Goal: Task Accomplishment & Management: Manage account settings

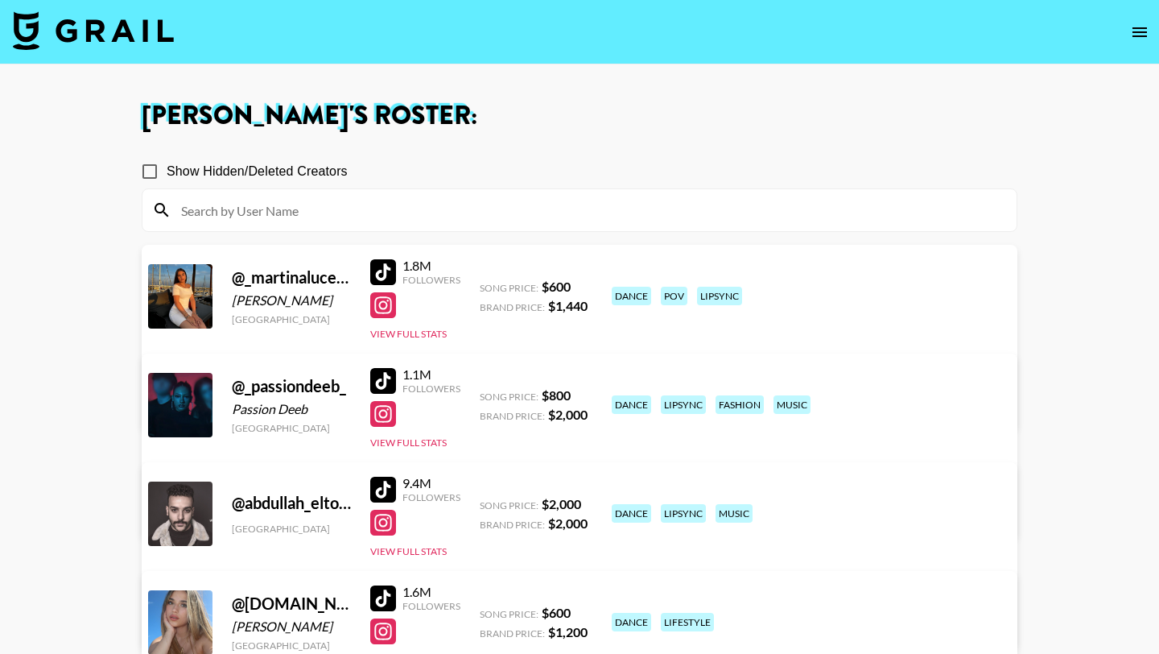
click at [134, 23] on img at bounding box center [93, 30] width 161 height 39
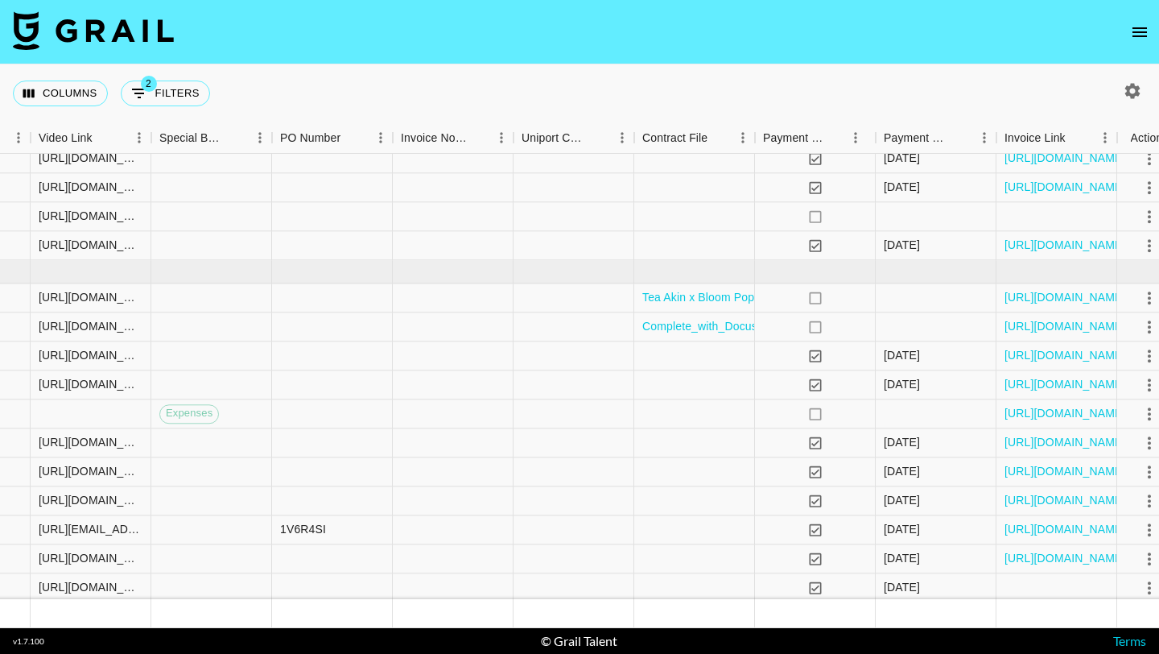
scroll to position [670, 1655]
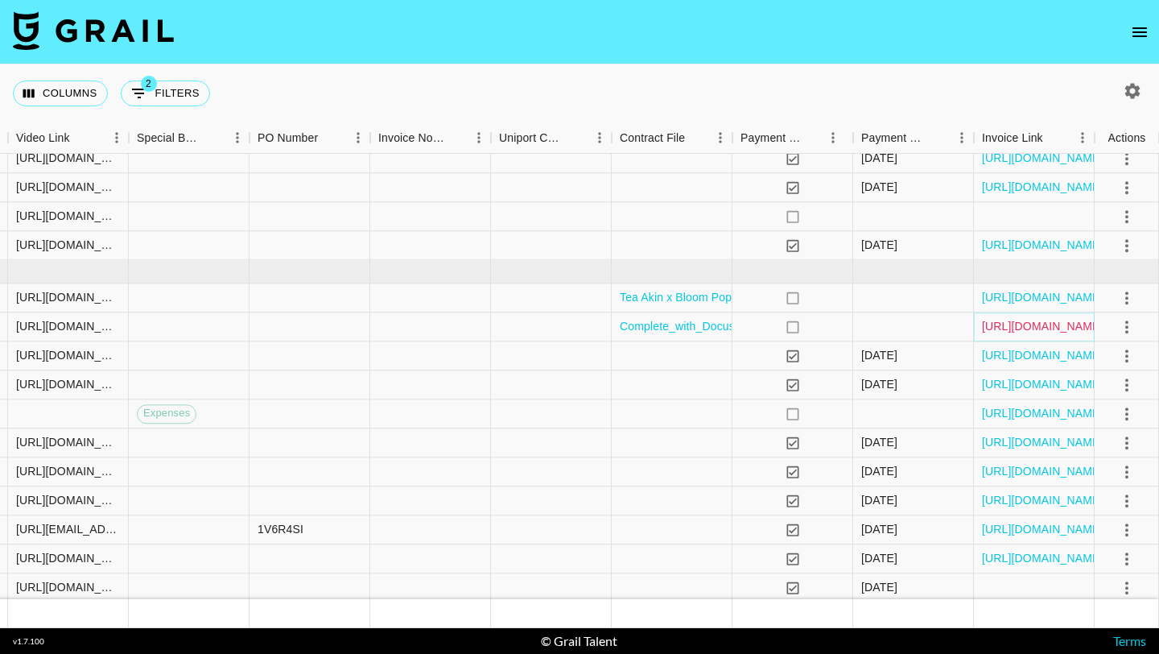
click at [1006, 327] on link "[URL][DOMAIN_NAME]" at bounding box center [1043, 327] width 122 height 16
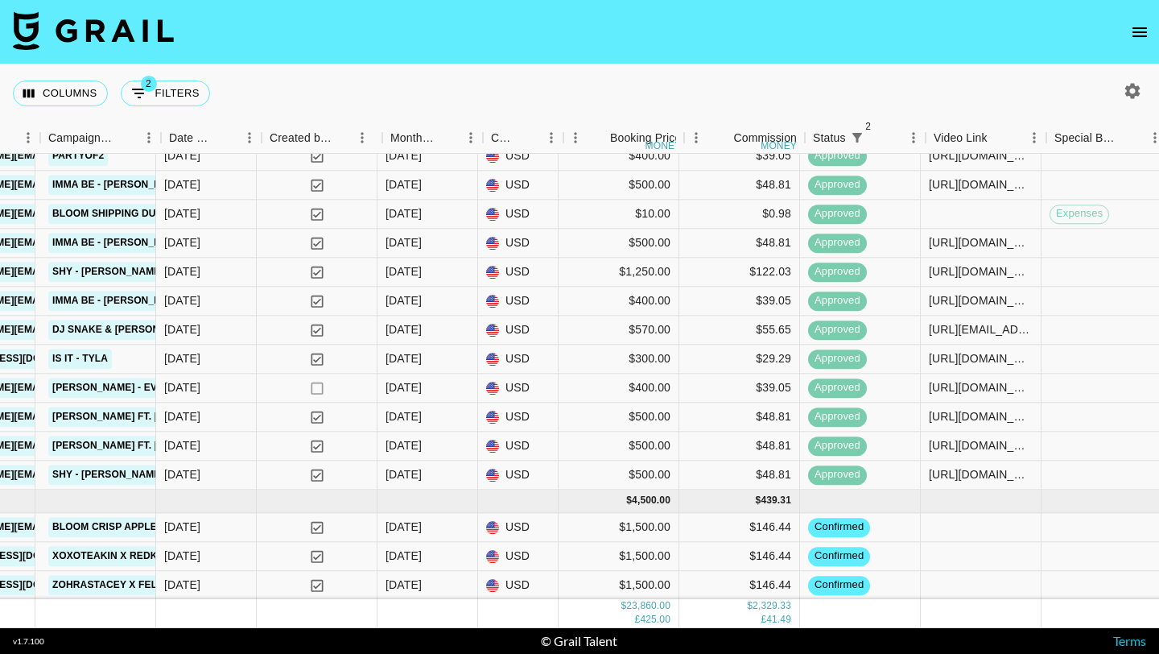
scroll to position [870, 743]
click at [1134, 38] on icon "open drawer" at bounding box center [1139, 32] width 19 height 19
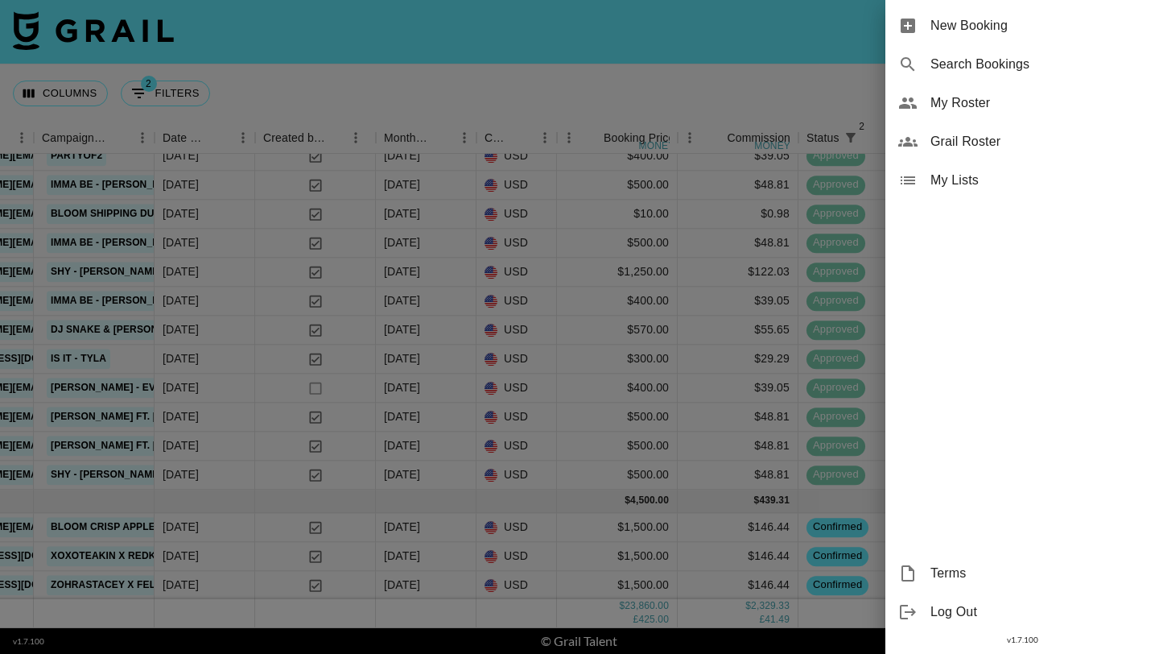
click at [957, 102] on span "My Roster" at bounding box center [1039, 102] width 216 height 19
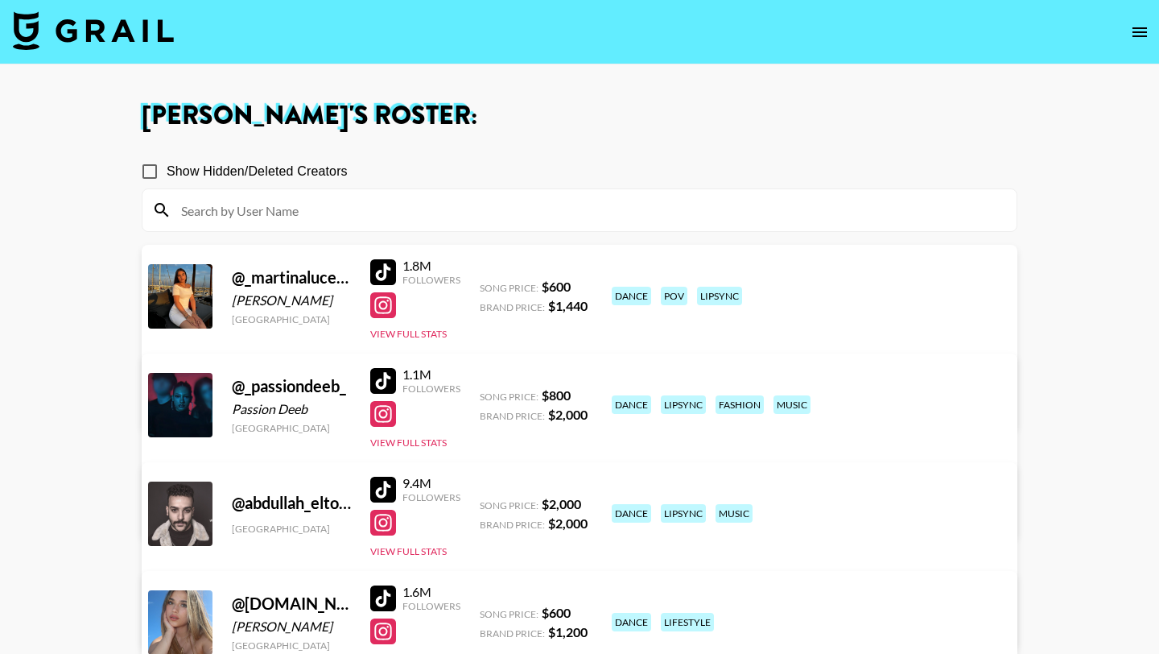
click at [488, 203] on input at bounding box center [589, 210] width 836 height 26
type input "x"
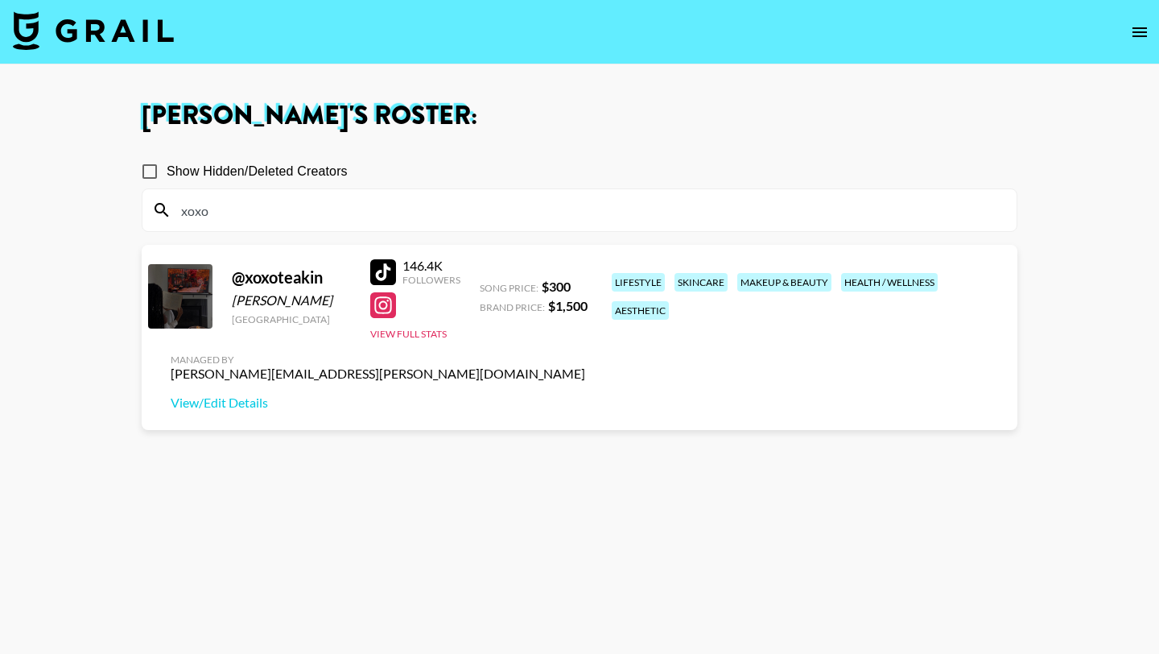
click at [386, 271] on div at bounding box center [383, 272] width 26 height 26
click at [382, 305] on div at bounding box center [383, 305] width 26 height 26
click at [337, 214] on input "xoxo" at bounding box center [589, 210] width 836 height 26
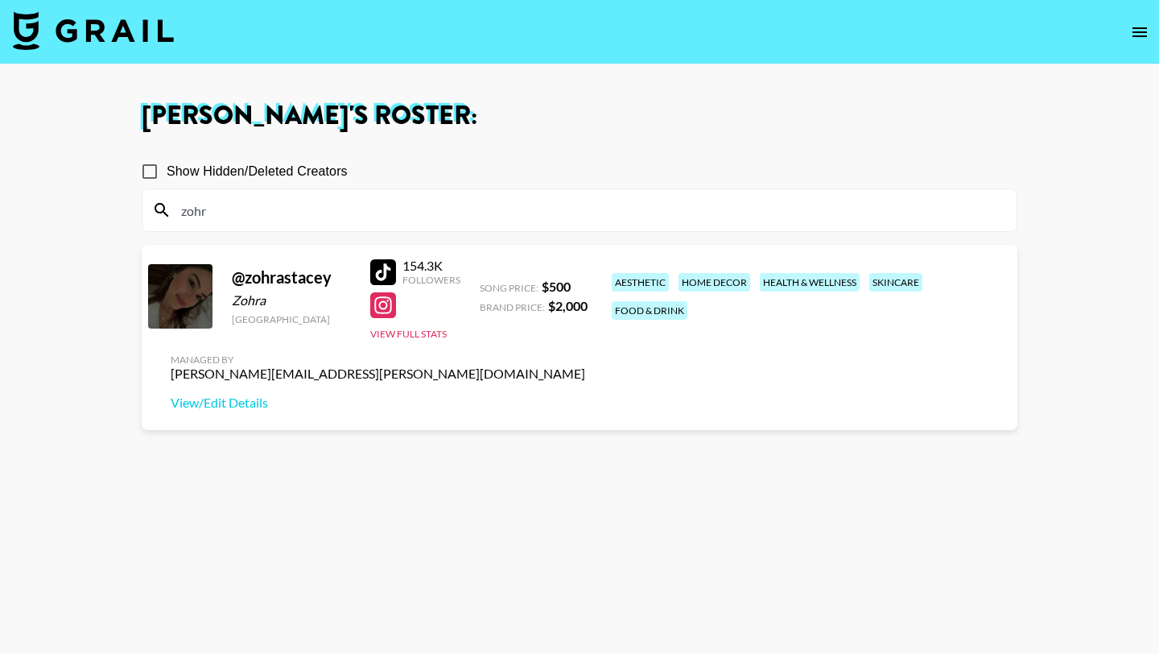
click at [386, 272] on div at bounding box center [383, 272] width 26 height 26
click at [381, 308] on div at bounding box center [383, 305] width 26 height 26
click at [585, 395] on link "View/Edit Details" at bounding box center [378, 403] width 415 height 16
click at [320, 211] on input "zohr" at bounding box center [589, 210] width 836 height 26
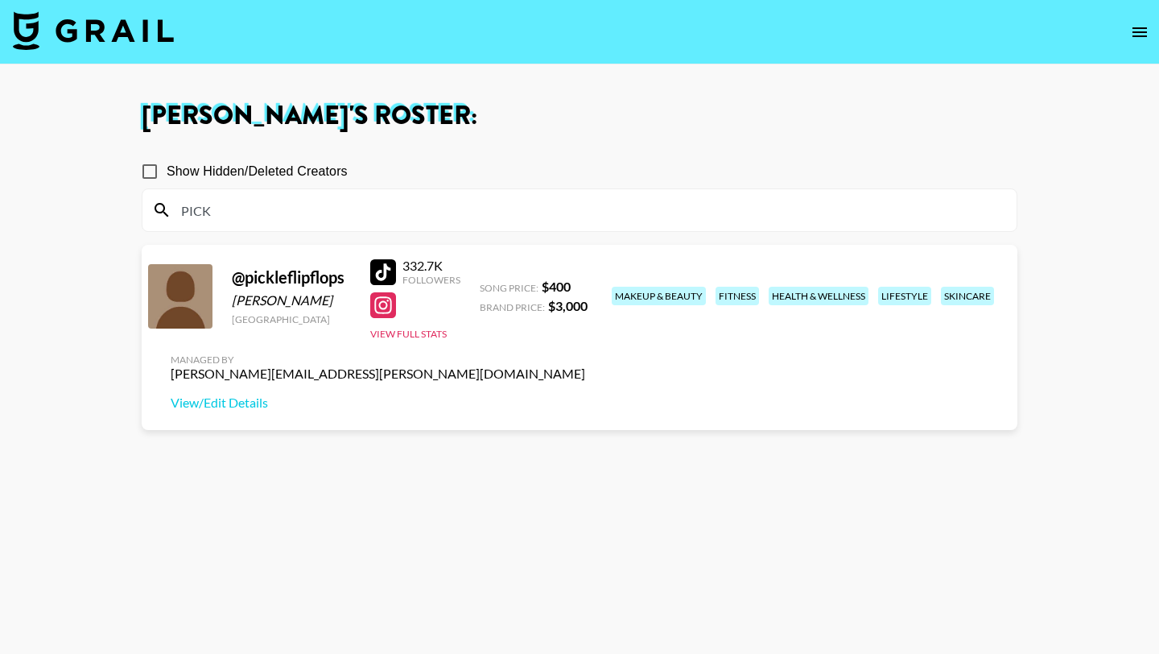
click at [389, 268] on div at bounding box center [383, 272] width 26 height 26
click at [258, 209] on input "PICK" at bounding box center [589, 210] width 836 height 26
click at [383, 301] on div at bounding box center [383, 305] width 26 height 26
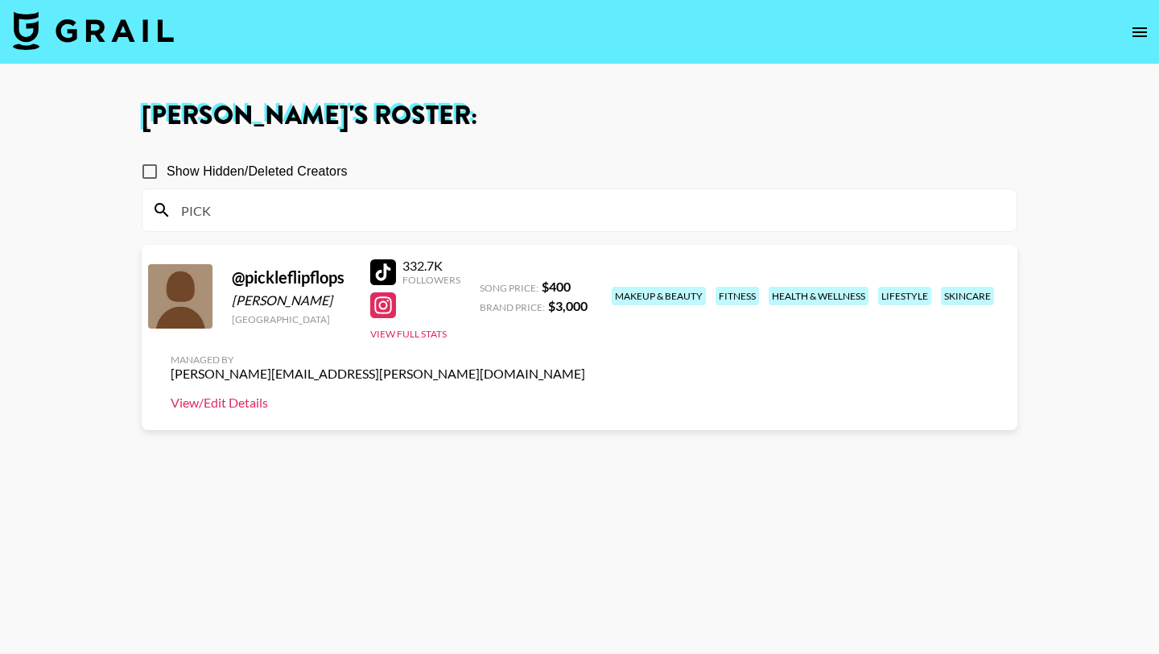
click at [585, 395] on link "View/Edit Details" at bounding box center [378, 403] width 415 height 16
click at [351, 211] on input "PICK" at bounding box center [589, 210] width 836 height 26
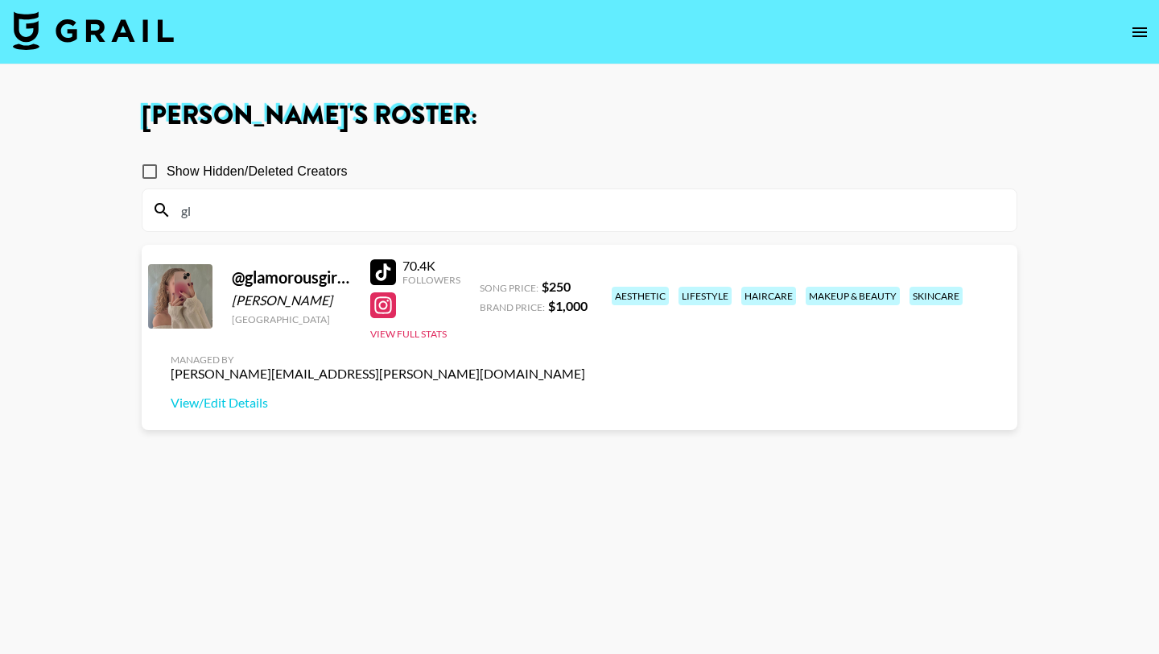
type input "gl"
click at [381, 275] on div at bounding box center [383, 272] width 26 height 26
click at [394, 306] on div at bounding box center [383, 305] width 26 height 26
click at [214, 208] on input "gl" at bounding box center [589, 210] width 836 height 26
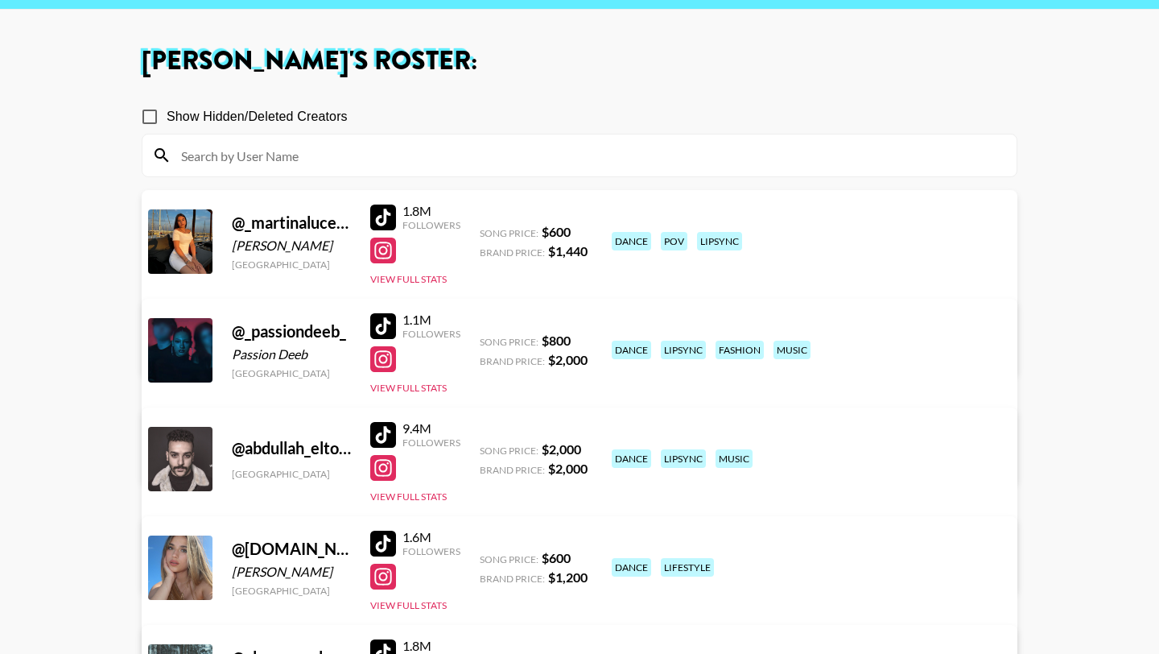
scroll to position [33, 0]
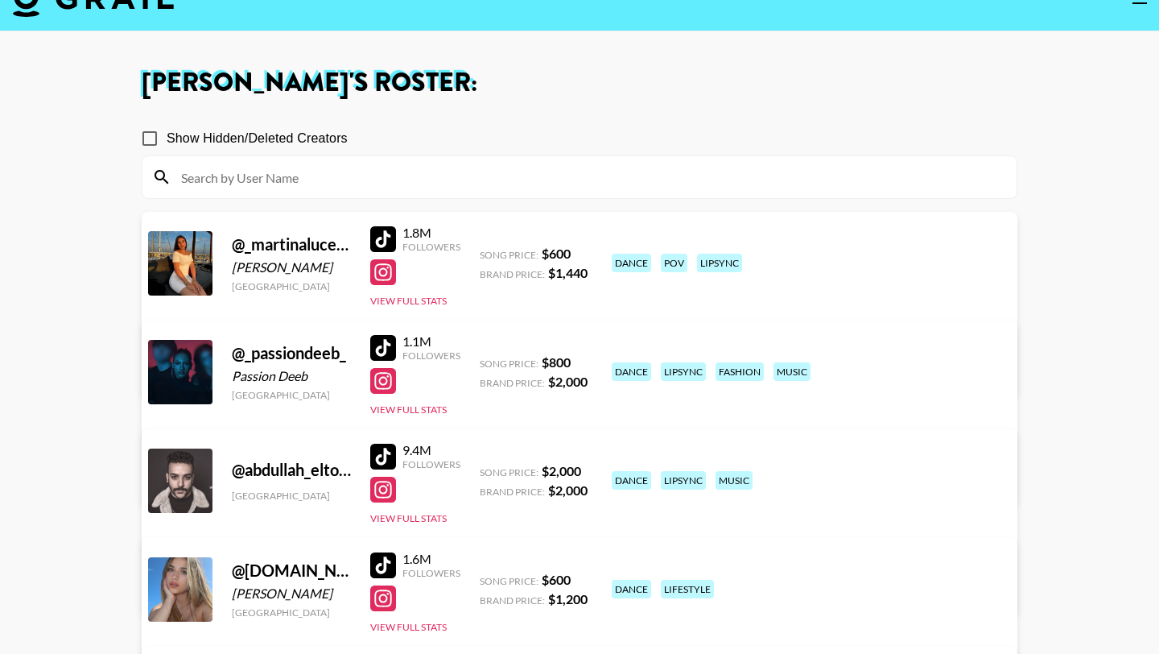
click at [397, 353] on link at bounding box center [386, 348] width 32 height 26
click at [245, 170] on input at bounding box center [589, 177] width 836 height 26
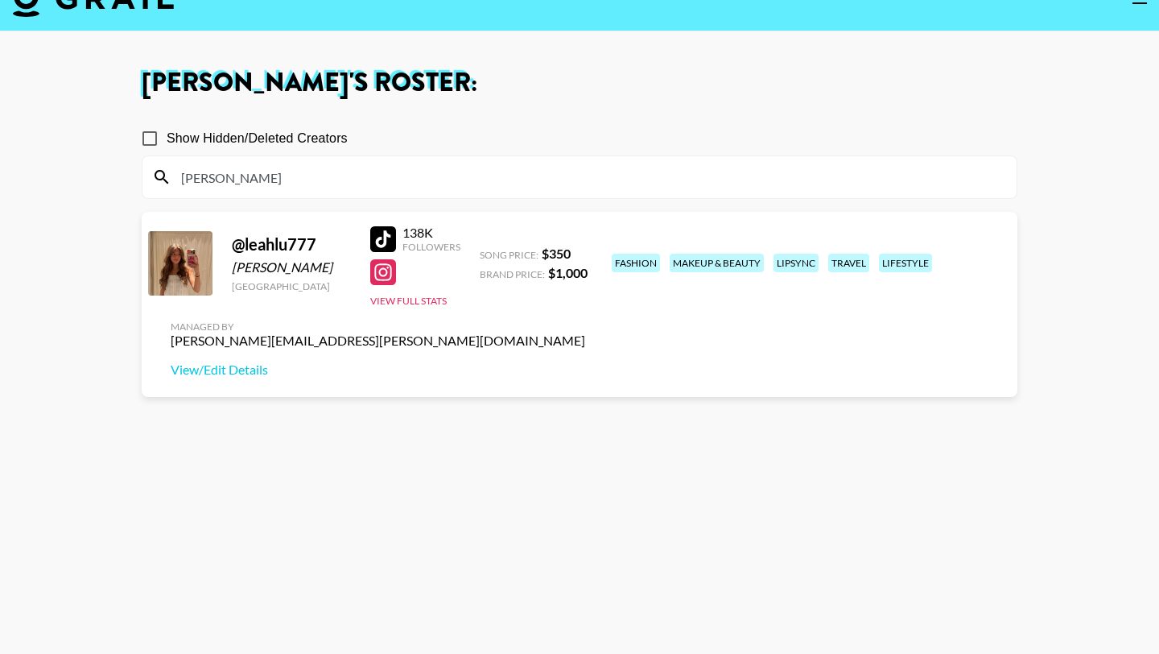
click at [382, 241] on div at bounding box center [383, 239] width 26 height 26
click at [386, 261] on div at bounding box center [383, 272] width 26 height 26
click at [223, 181] on input "[PERSON_NAME]" at bounding box center [589, 177] width 836 height 26
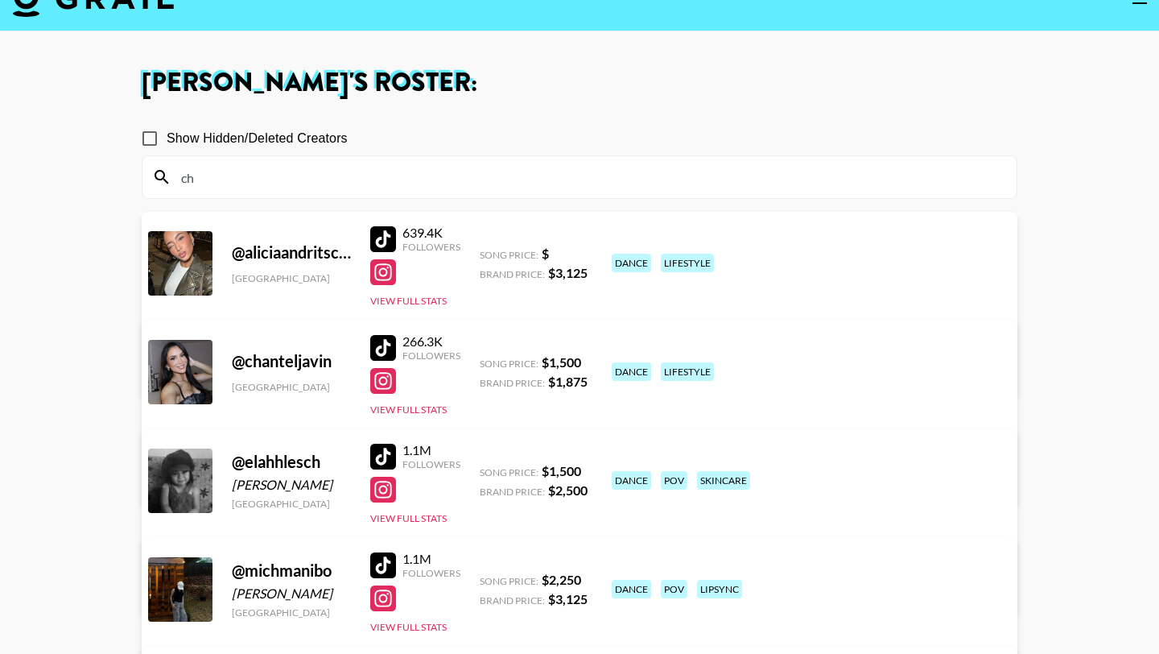
type input "c"
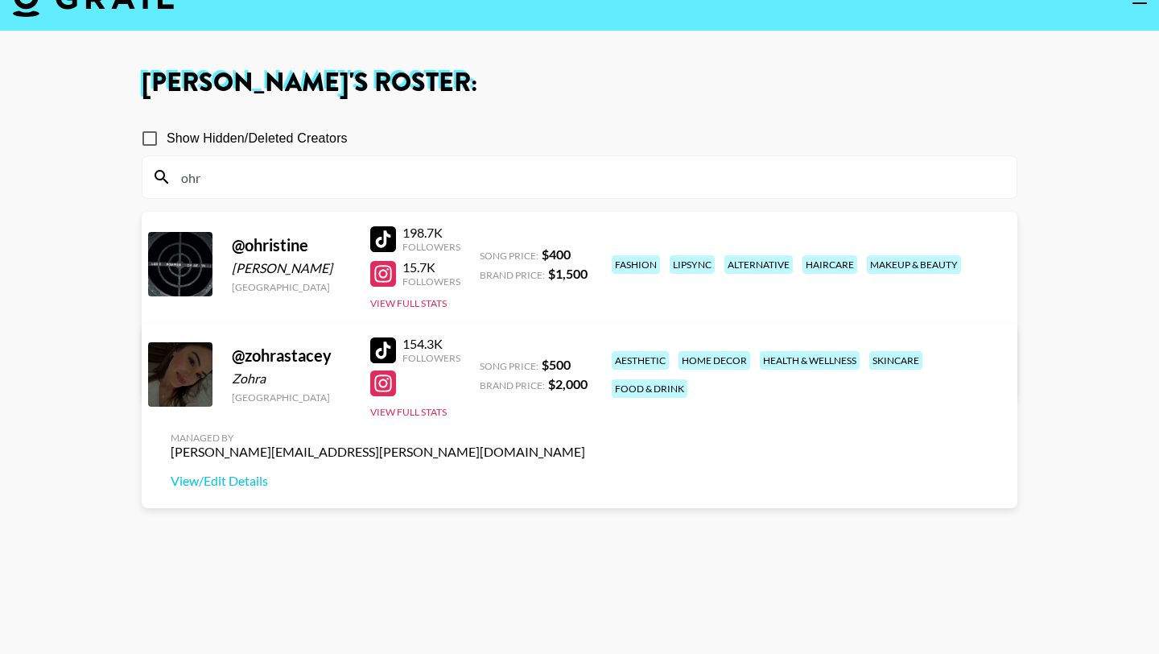
click at [391, 238] on div at bounding box center [383, 239] width 26 height 26
click at [383, 272] on div at bounding box center [383, 274] width 26 height 26
click at [585, 364] on link "View/Edit Details" at bounding box center [378, 372] width 415 height 16
click at [385, 280] on div at bounding box center [383, 274] width 26 height 26
click at [340, 189] on input "ohr" at bounding box center [589, 177] width 836 height 26
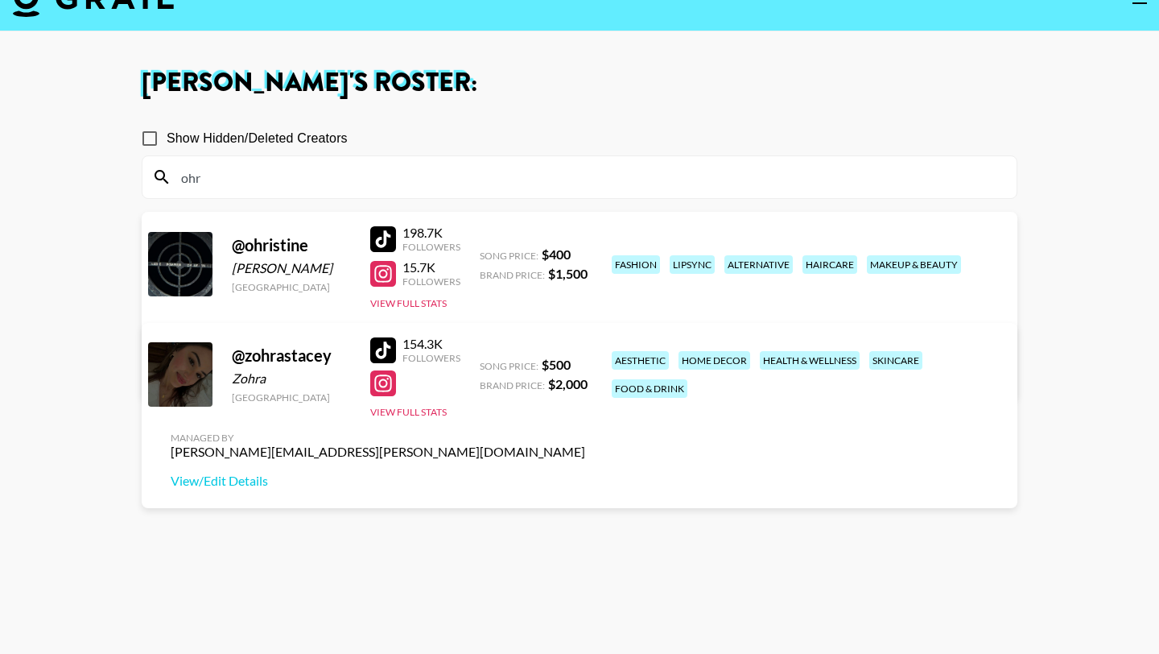
click at [340, 189] on input "ohr" at bounding box center [589, 177] width 836 height 26
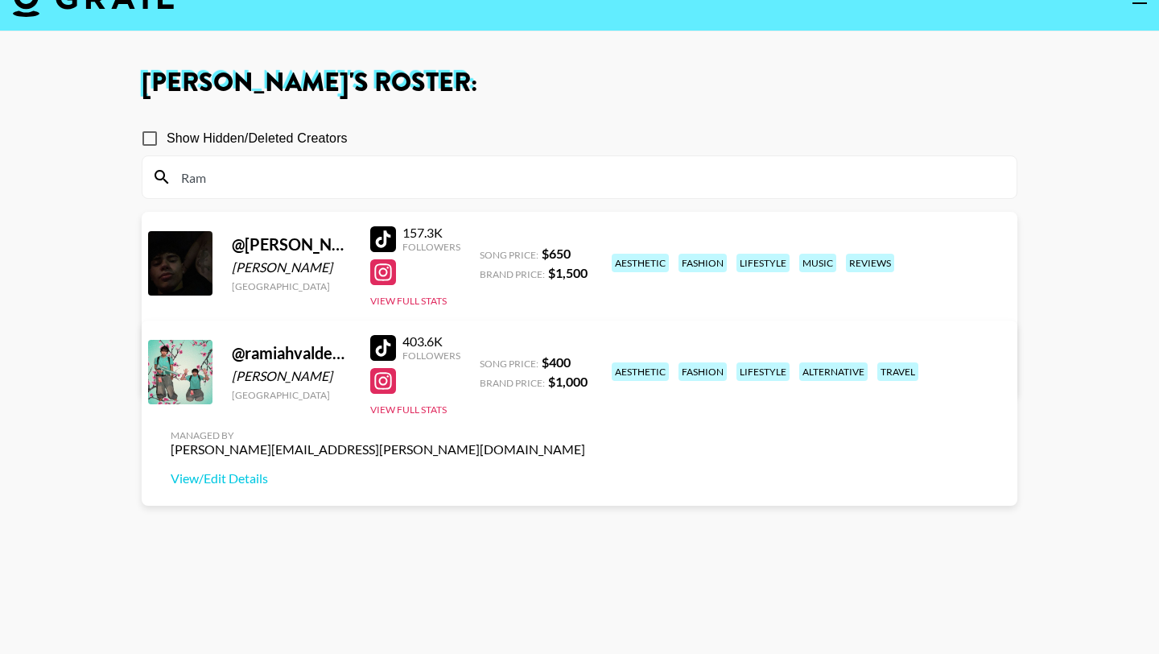
type input "Rami"
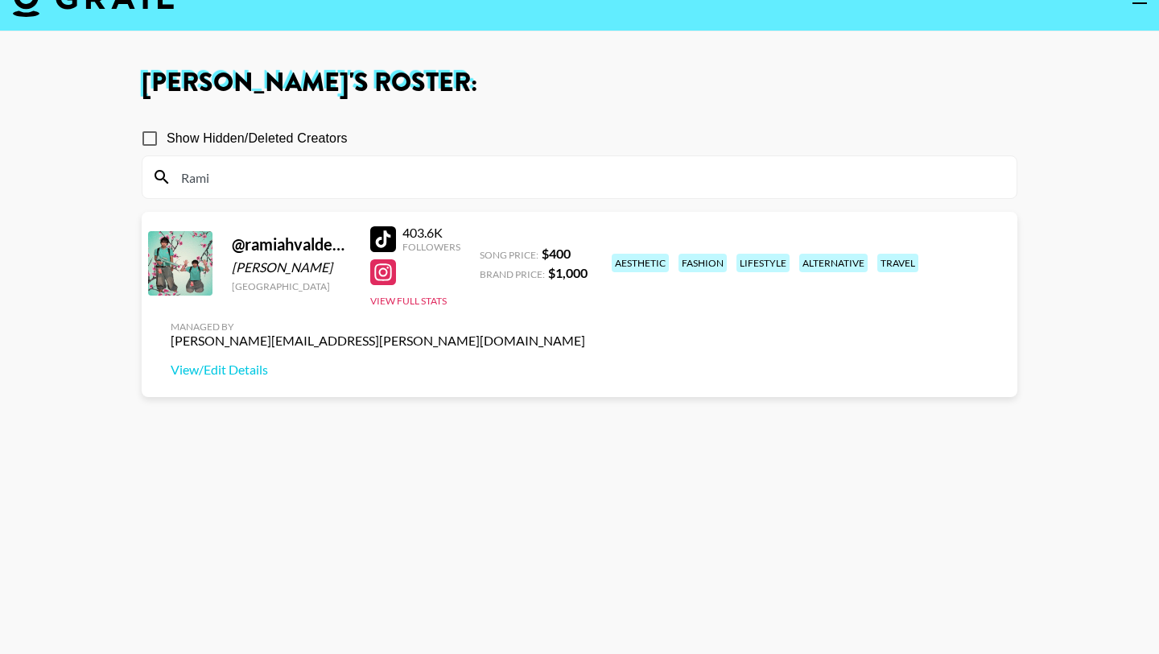
click at [362, 177] on input "Rami" at bounding box center [589, 177] width 836 height 26
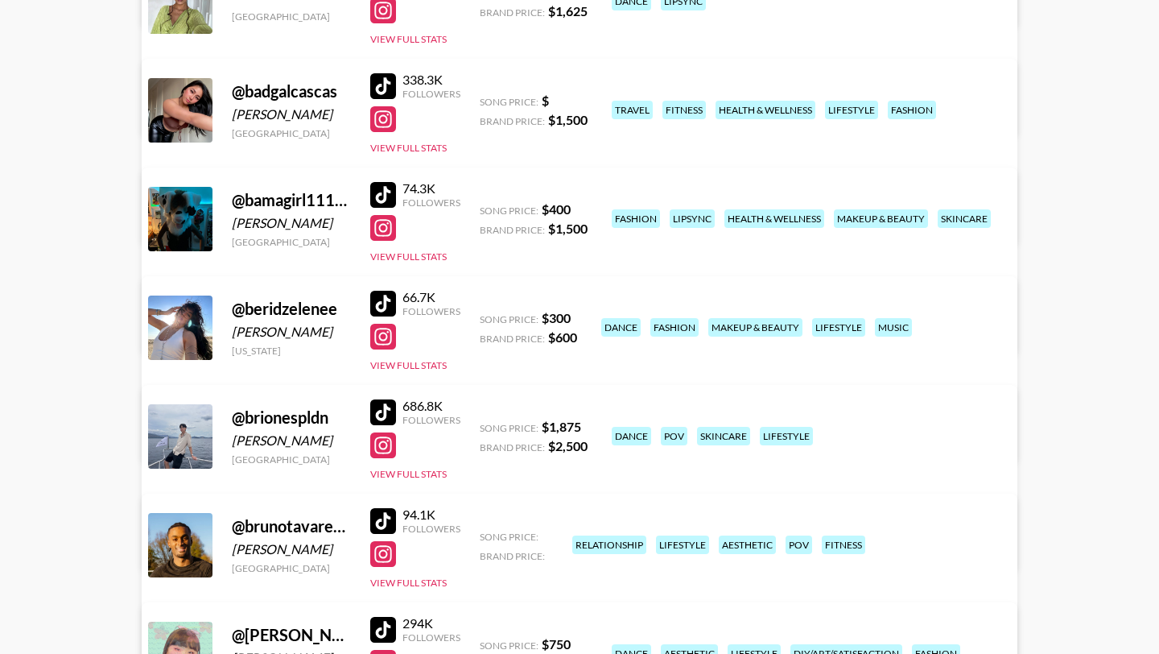
scroll to position [2251, 0]
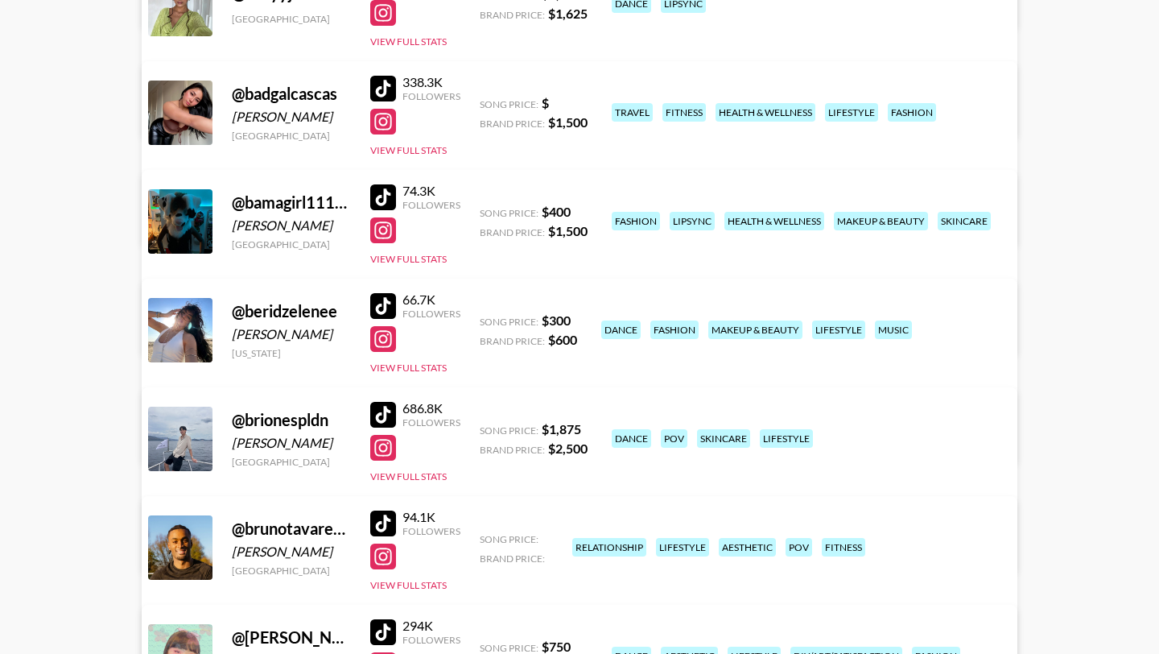
click at [384, 191] on div at bounding box center [383, 197] width 26 height 26
click at [386, 235] on div at bounding box center [383, 230] width 26 height 26
click at [385, 86] on div at bounding box center [383, 89] width 26 height 26
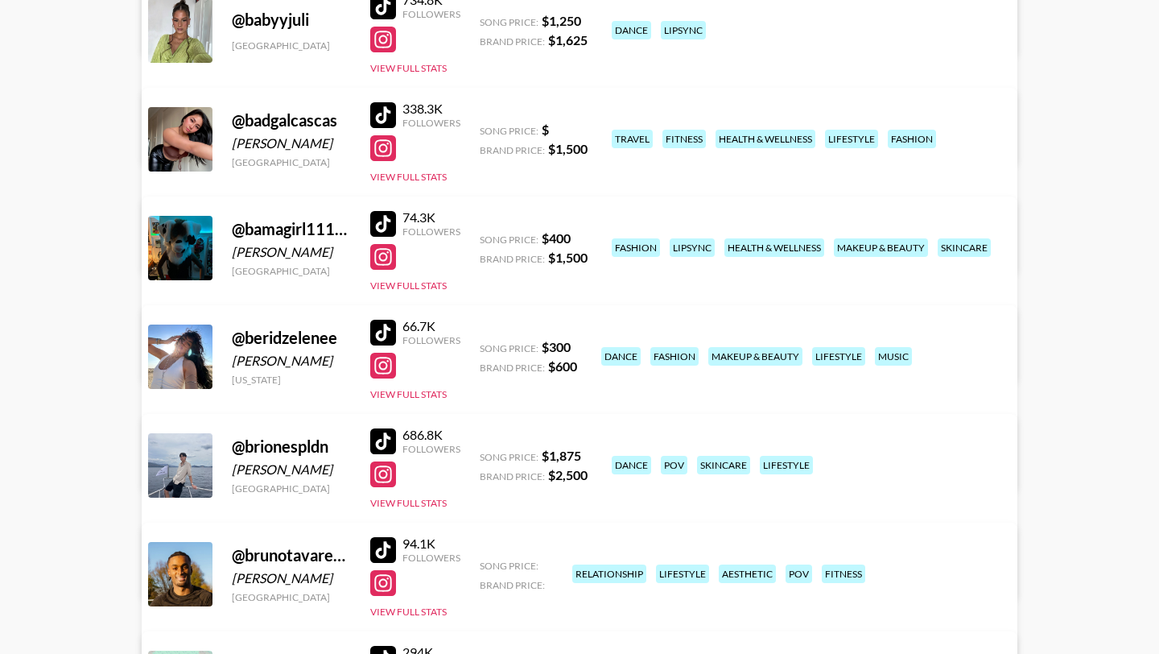
scroll to position [2221, 0]
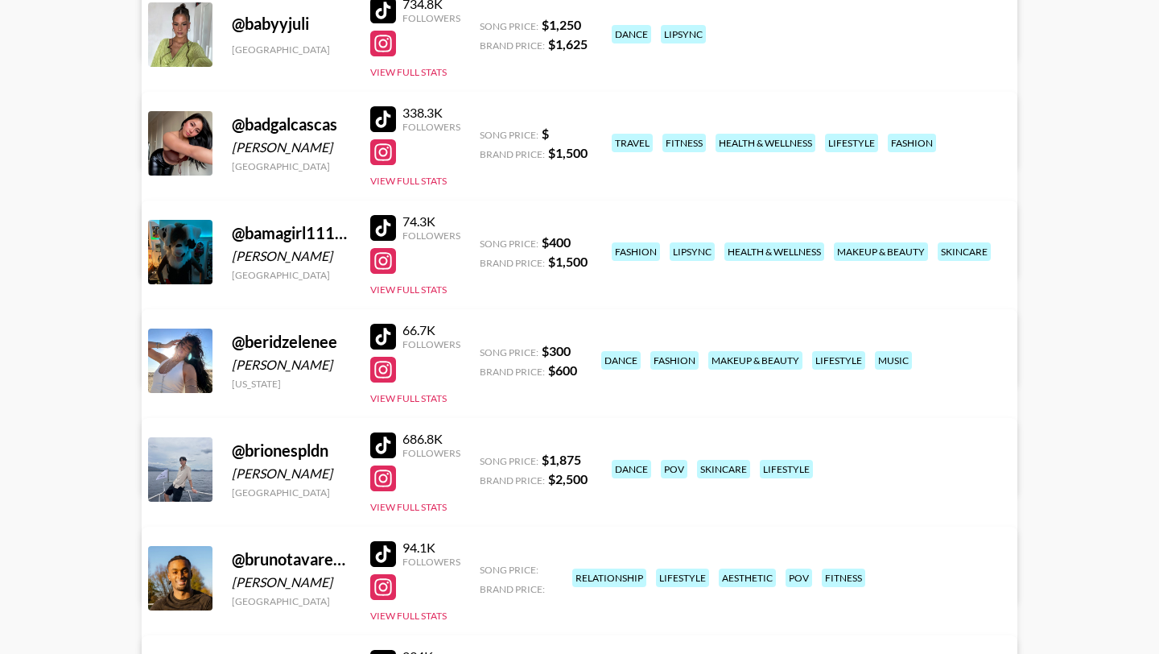
click at [381, 155] on div at bounding box center [383, 152] width 26 height 26
click at [585, 242] on link "View/Edit Details" at bounding box center [378, 250] width 415 height 16
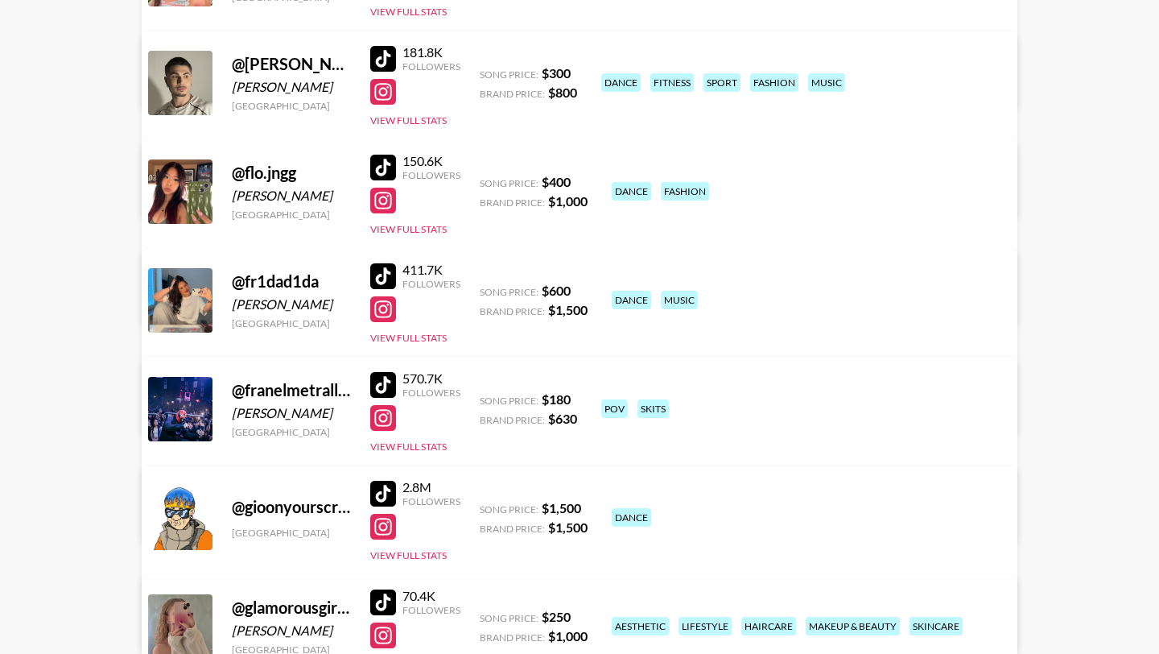
scroll to position [5205, 0]
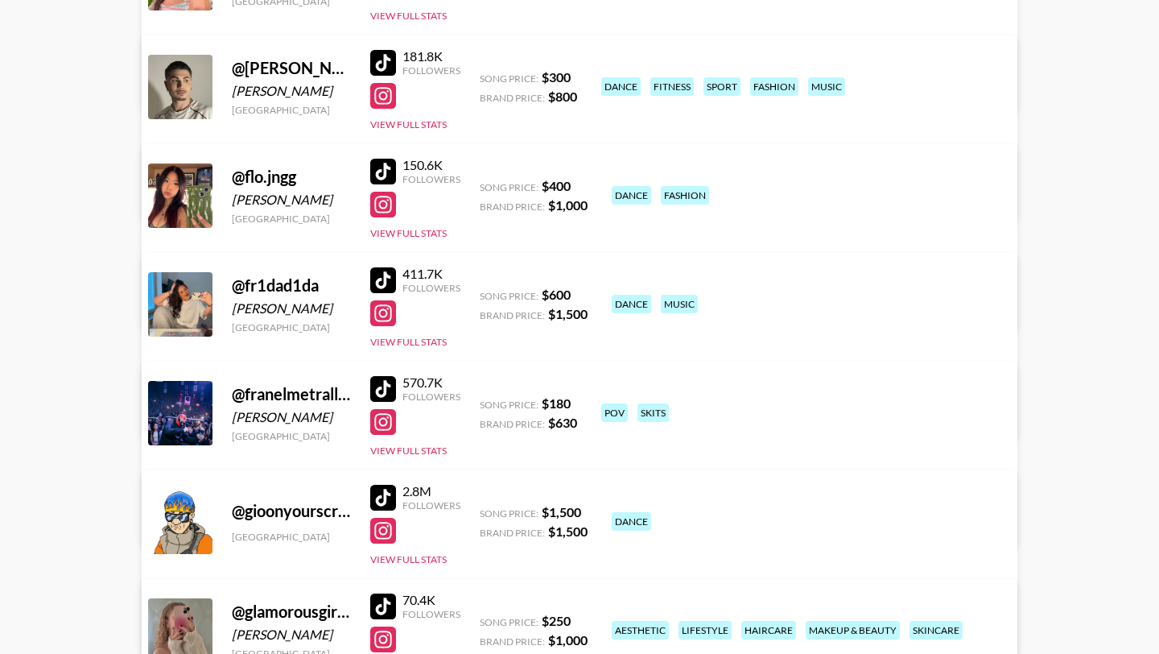
click at [382, 161] on div at bounding box center [383, 172] width 26 height 26
click at [386, 205] on div at bounding box center [383, 205] width 26 height 26
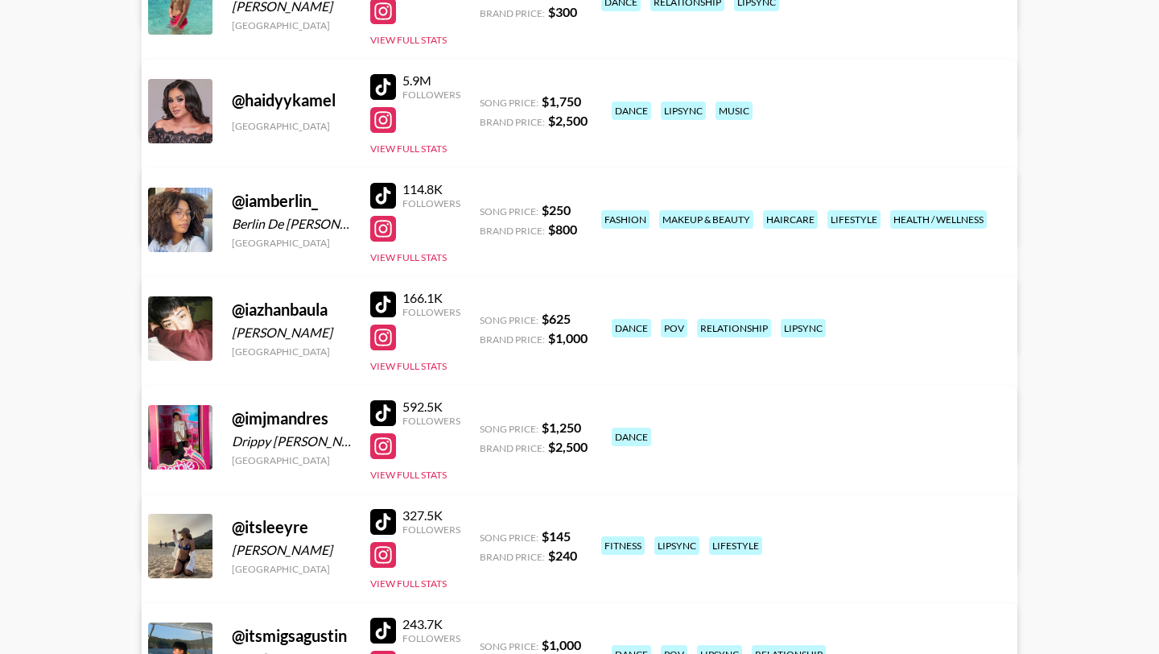
scroll to position [6055, 0]
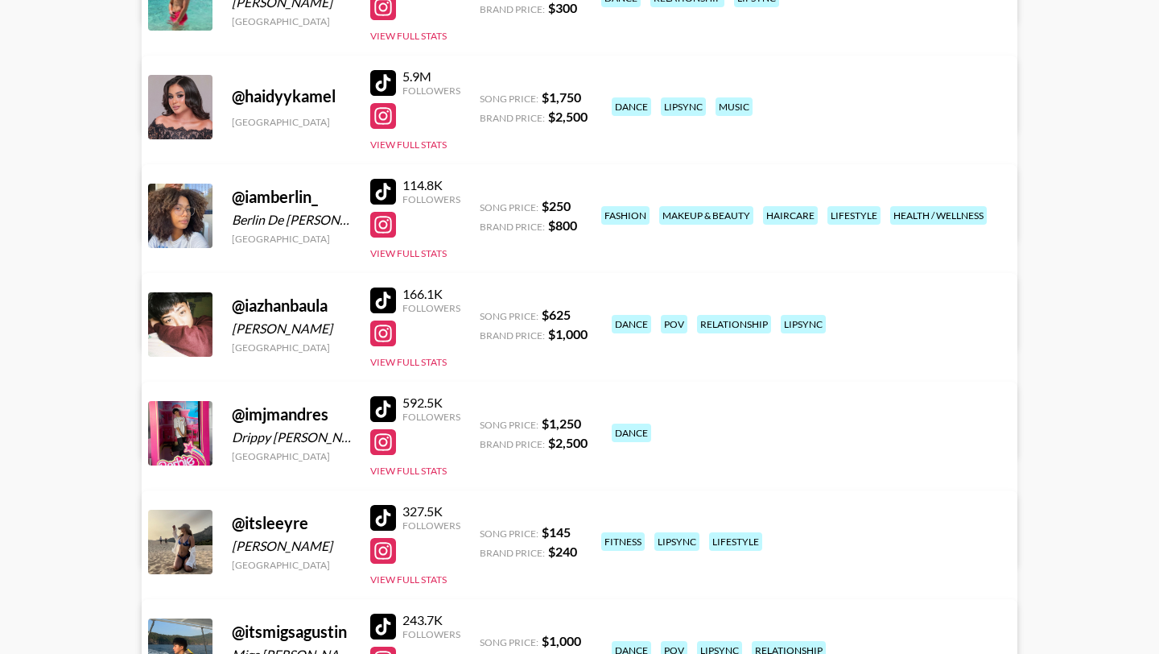
click at [378, 190] on div at bounding box center [383, 192] width 26 height 26
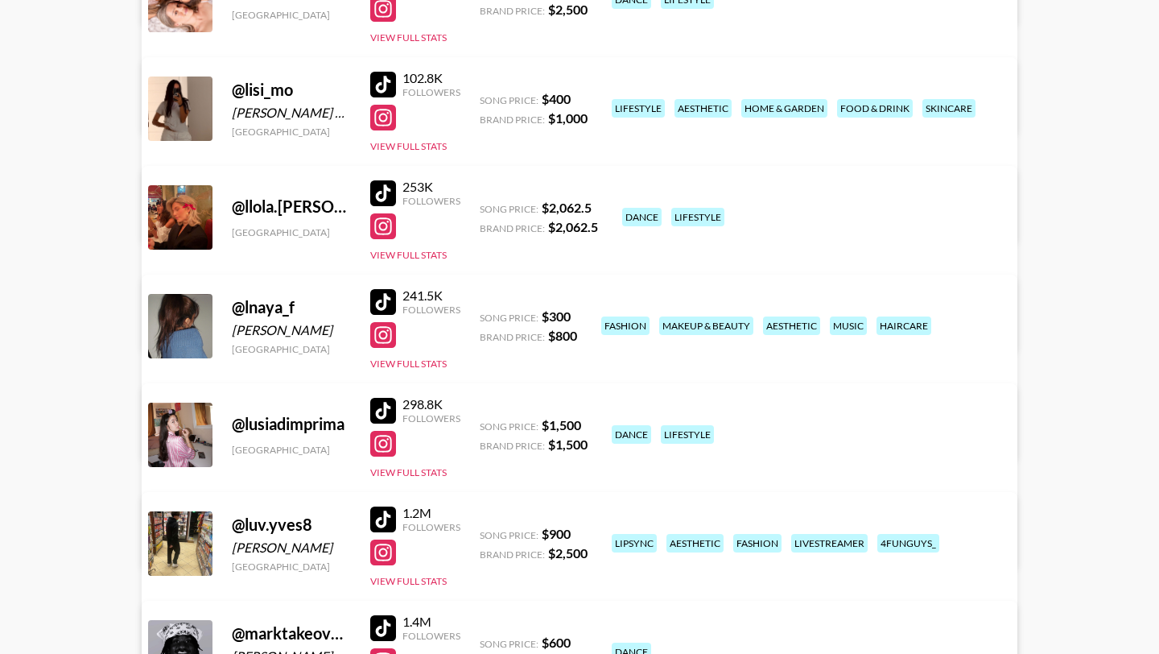
scroll to position [9205, 0]
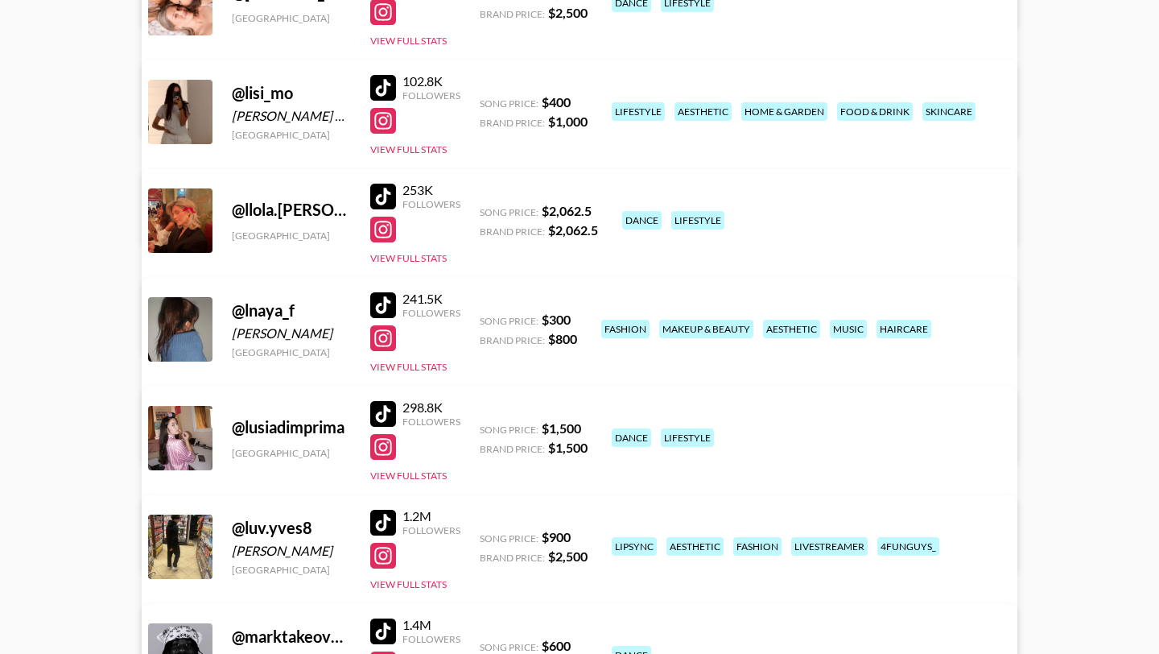
click at [383, 83] on div at bounding box center [383, 88] width 26 height 26
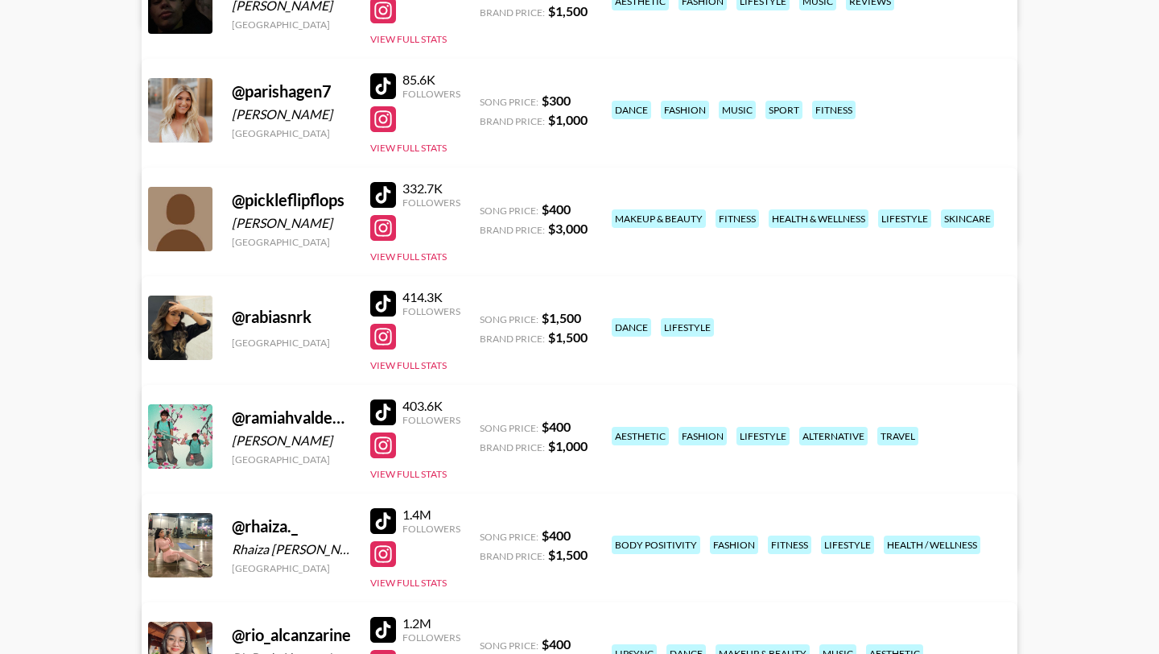
scroll to position [11394, 0]
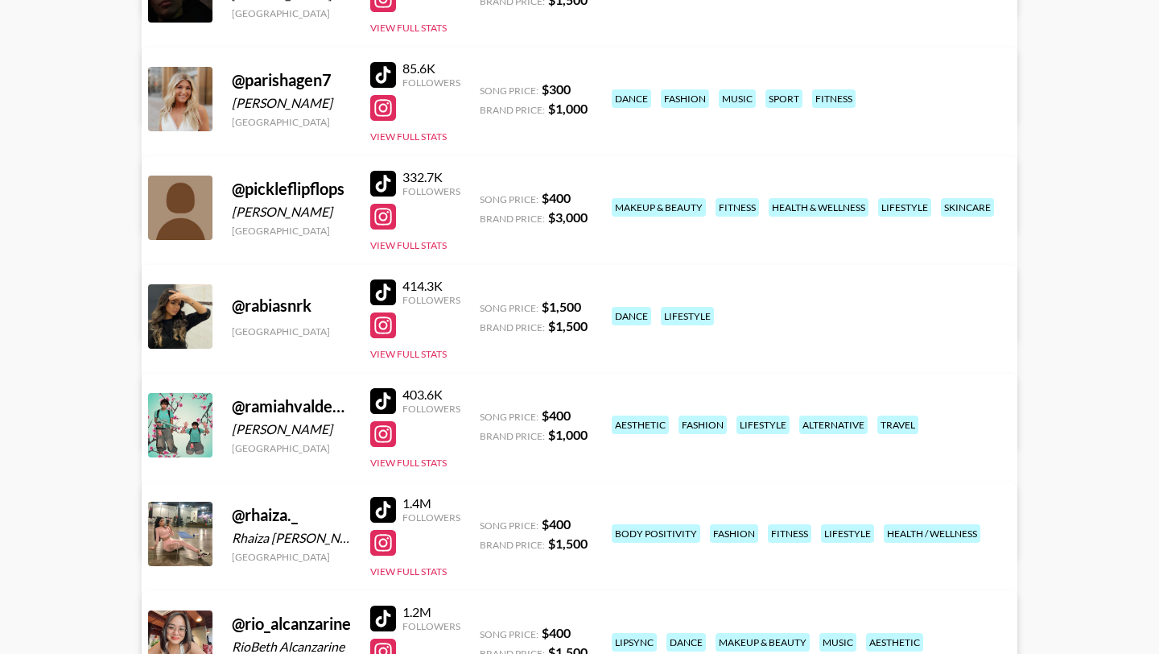
click at [387, 403] on div at bounding box center [383, 401] width 26 height 26
click at [390, 437] on div at bounding box center [383, 434] width 26 height 26
click at [585, 523] on link "View/Edit Details" at bounding box center [378, 531] width 415 height 16
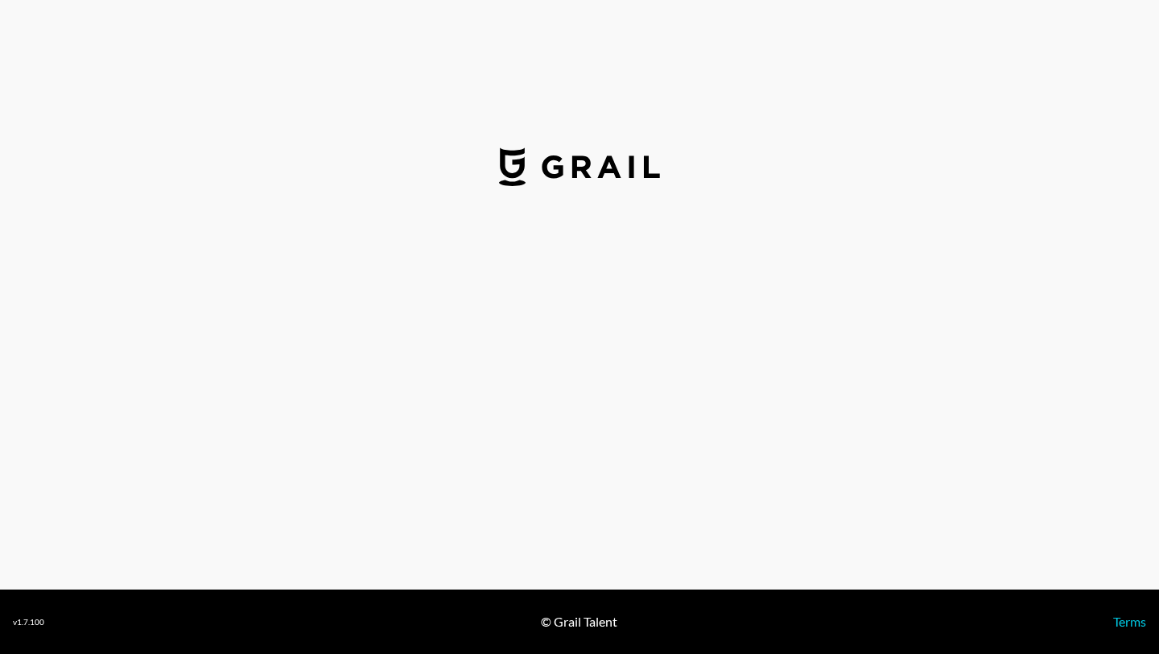
select select "USD"
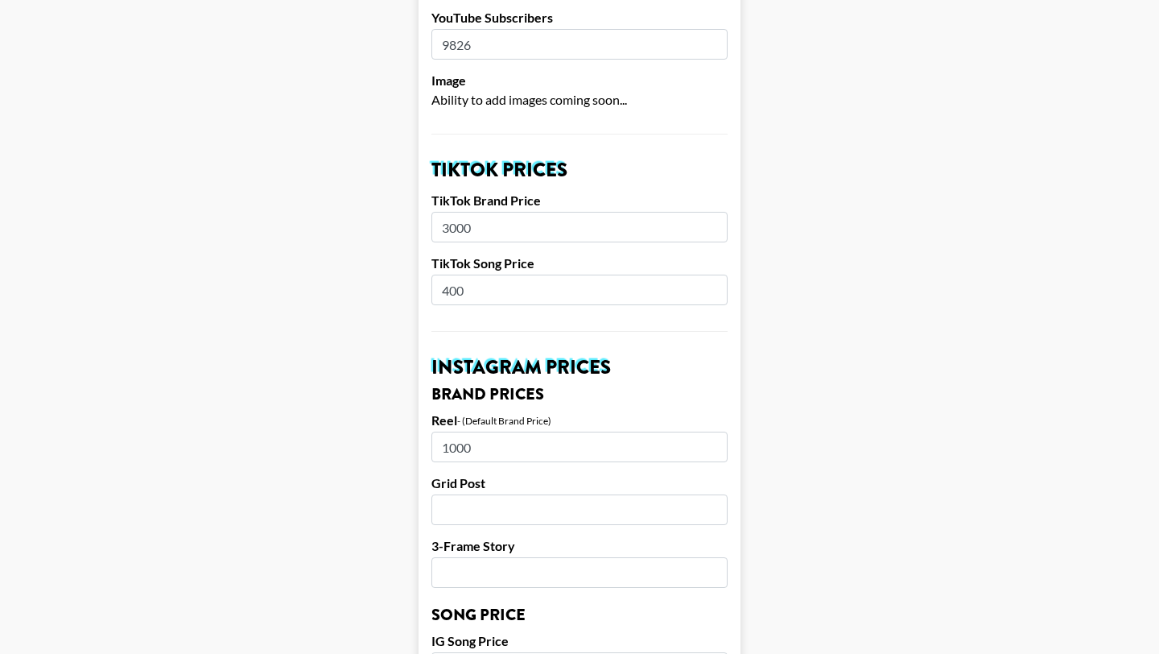
scroll to position [499, 0]
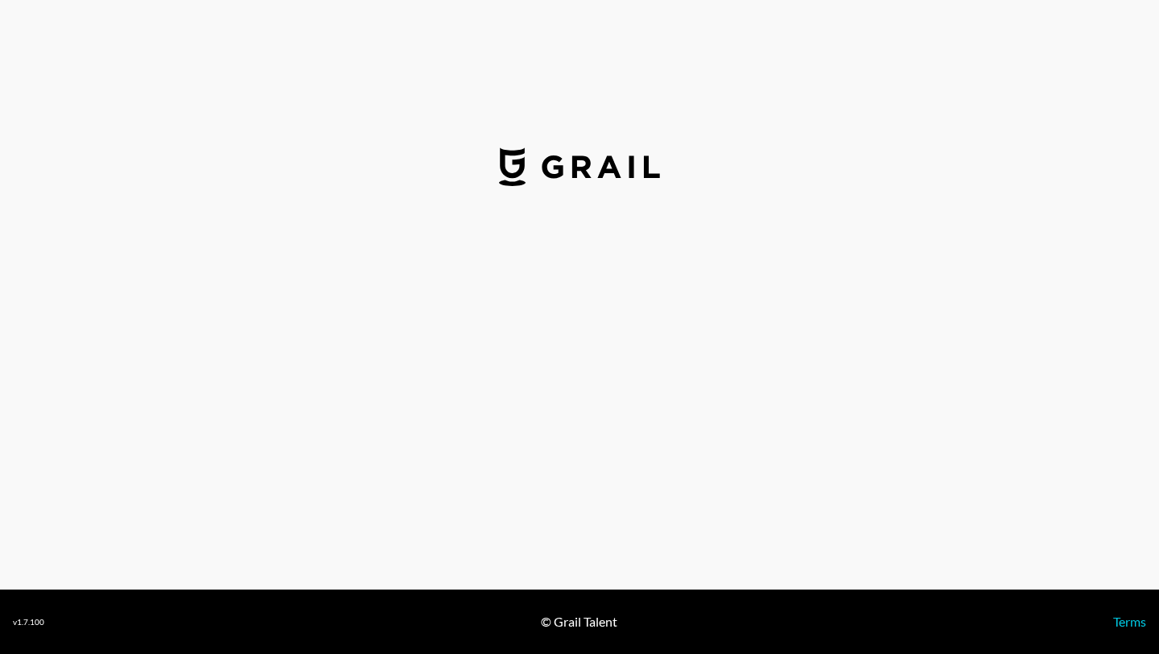
select select "USD"
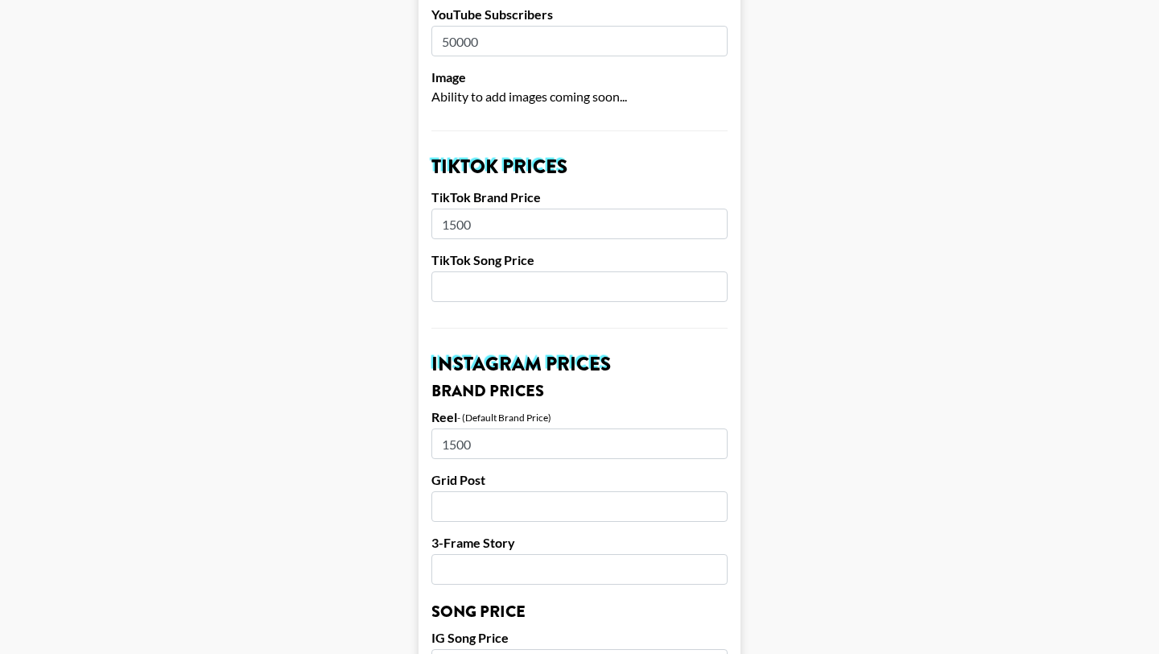
scroll to position [509, 0]
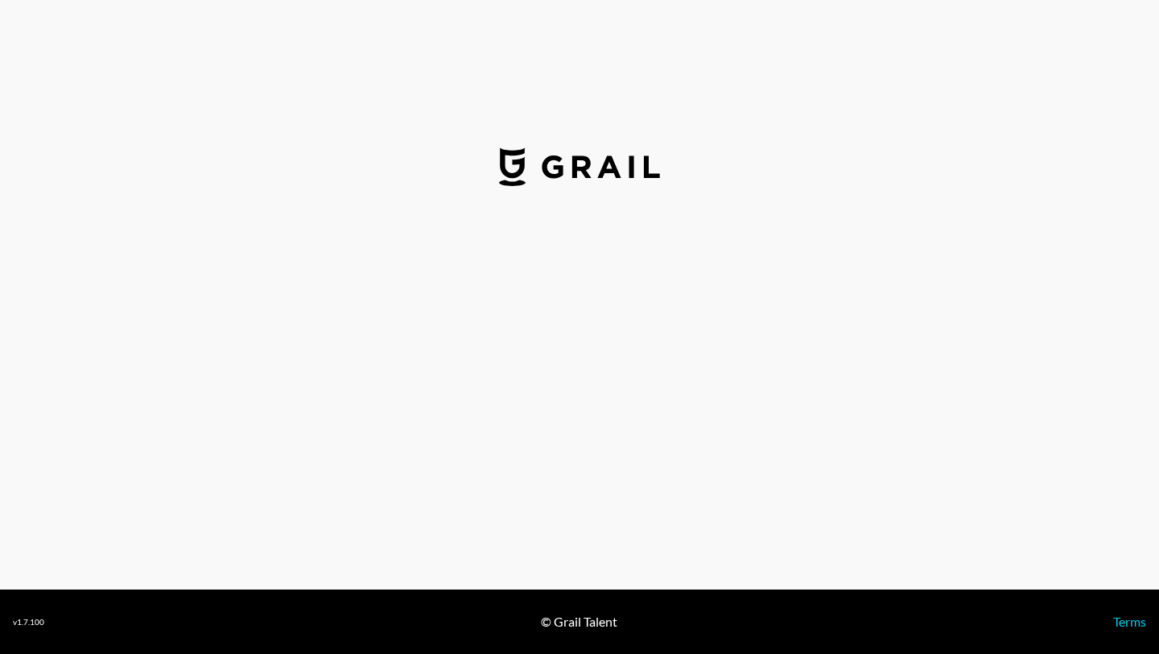
select select "USD"
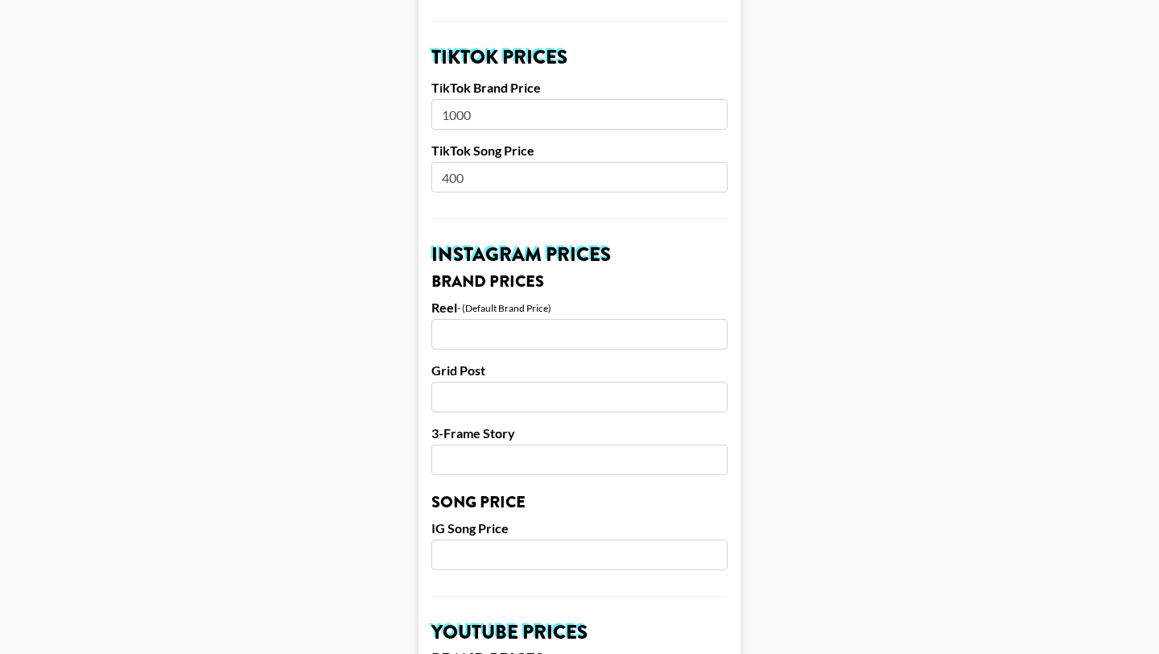
scroll to position [580, 0]
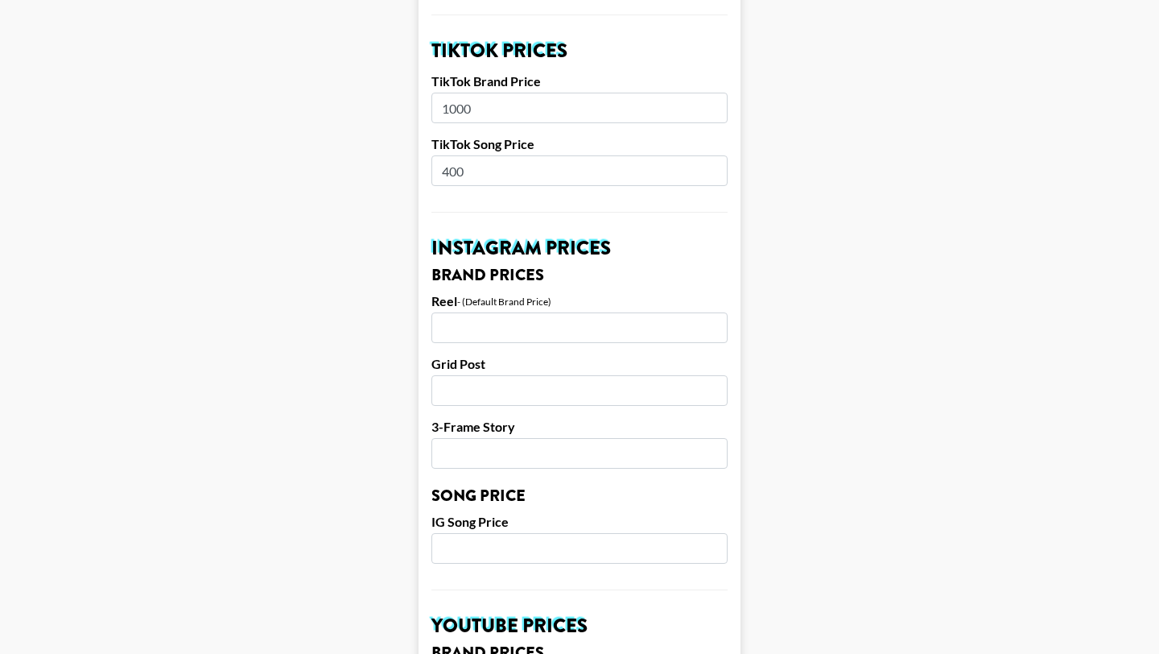
click at [478, 312] on input "number" at bounding box center [580, 327] width 296 height 31
click at [853, 331] on main "Airtable ID: recUI9SHQNjKRUsAH Manager(s) joe.chiarelli@grail-talent.com ​ TikT…" at bounding box center [580, 523] width 1134 height 2027
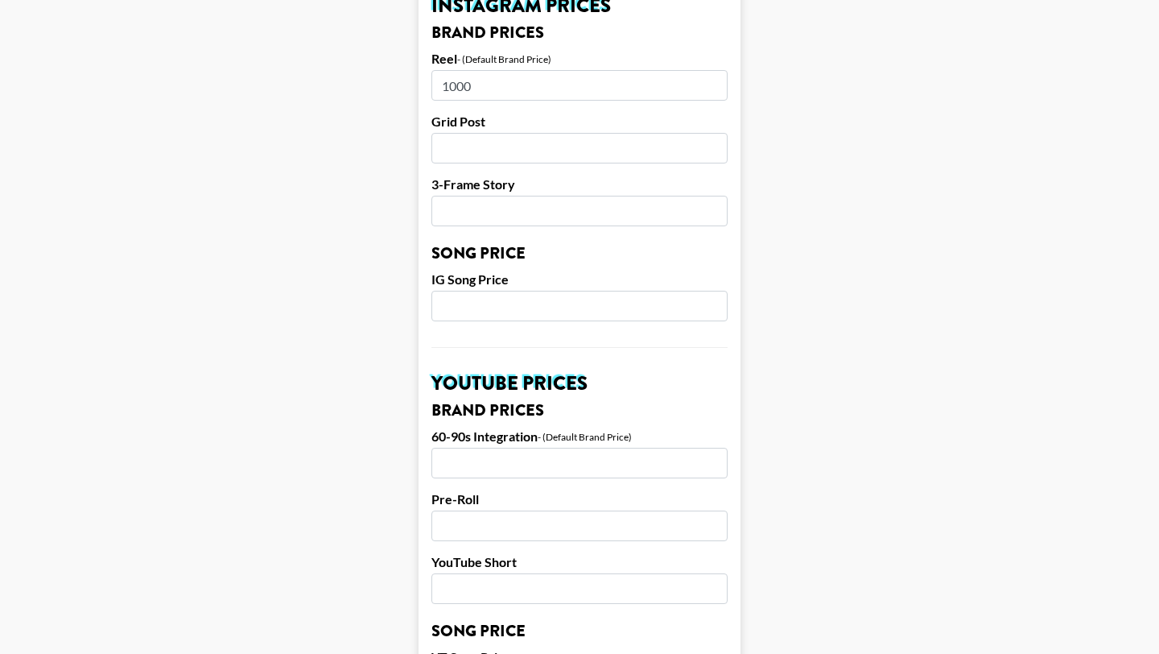
scroll to position [700, 0]
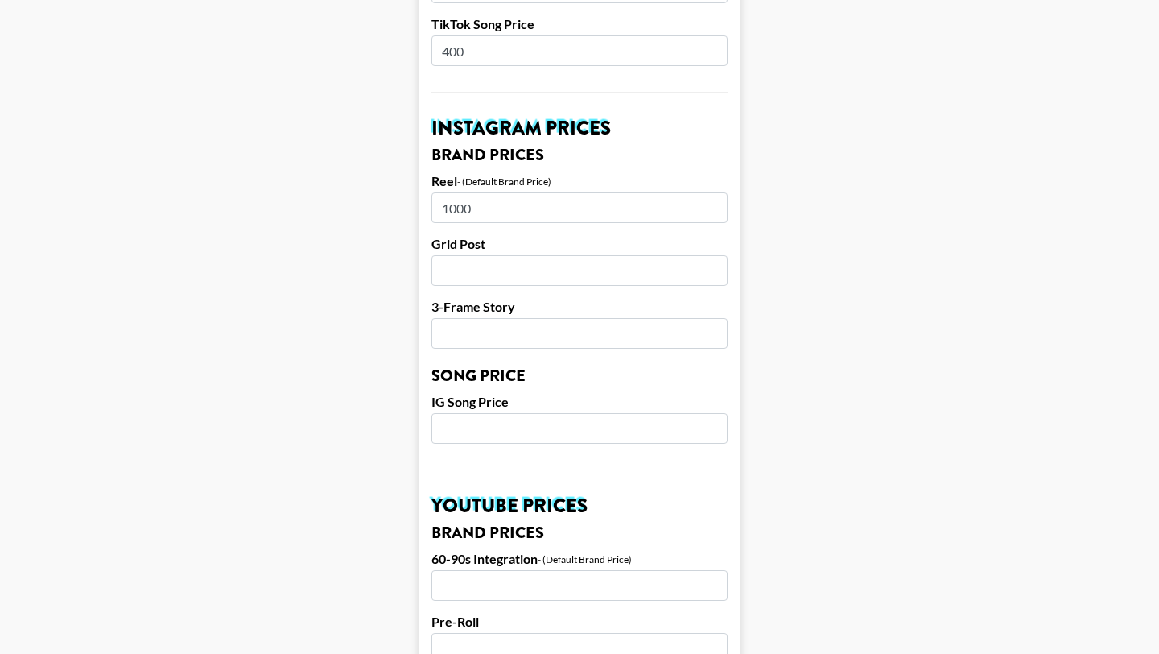
click at [453, 192] on input "1000" at bounding box center [580, 207] width 296 height 31
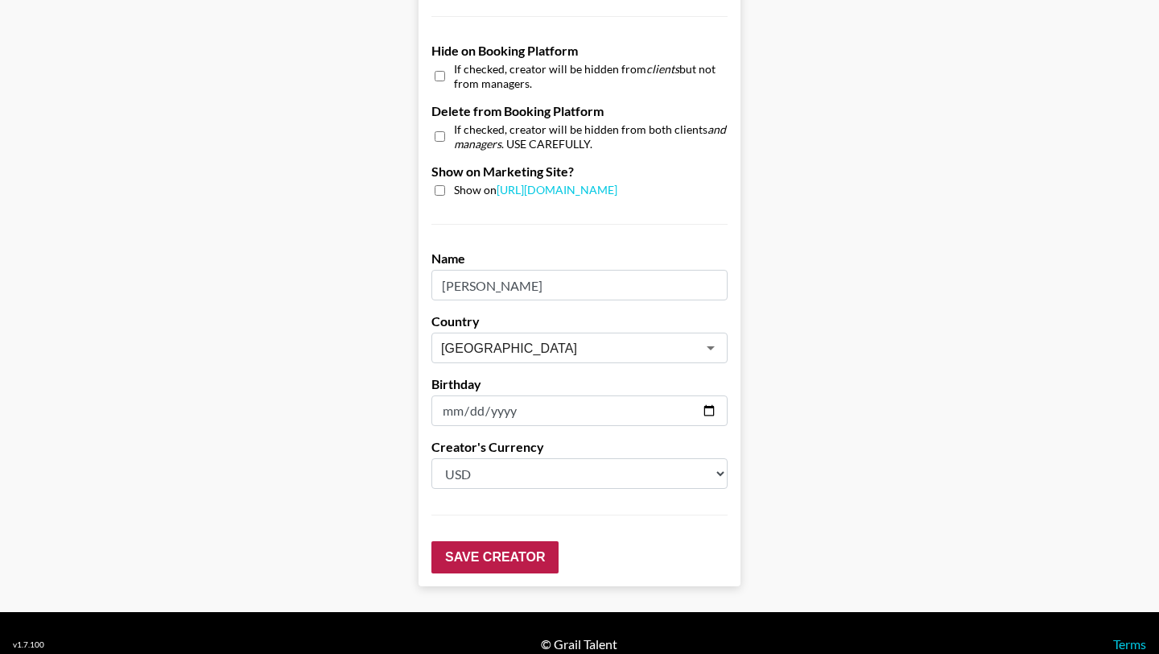
type input "1500"
click at [444, 541] on input "Save Creator" at bounding box center [495, 557] width 127 height 32
